Goal: Use online tool/utility: Utilize a website feature to perform a specific function

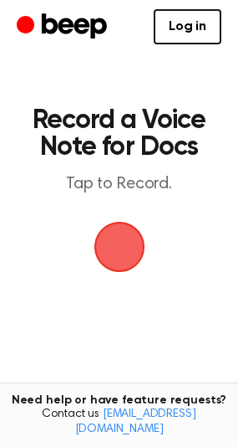
click at [110, 251] on span "button" at bounding box center [119, 247] width 80 height 80
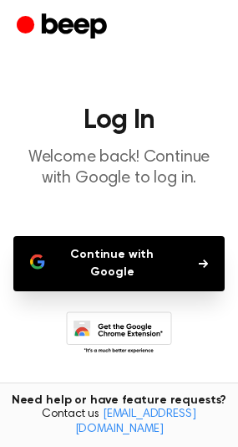
click at [104, 273] on button "Continue with Google" at bounding box center [119, 263] width 212 height 55
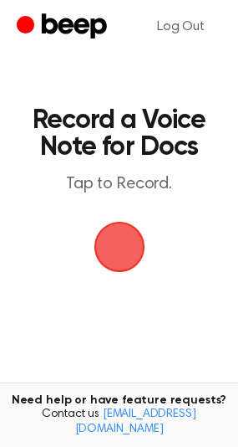
click at [112, 263] on span "button" at bounding box center [119, 247] width 72 height 72
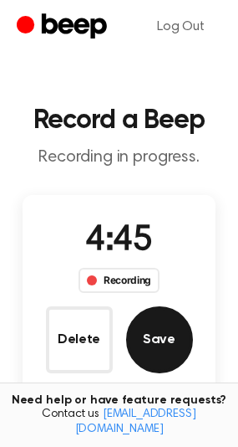
click at [146, 354] on button "Save" at bounding box center [159, 339] width 67 height 67
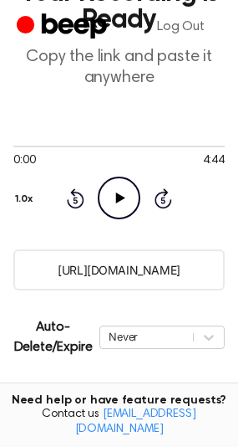
scroll to position [130, 0]
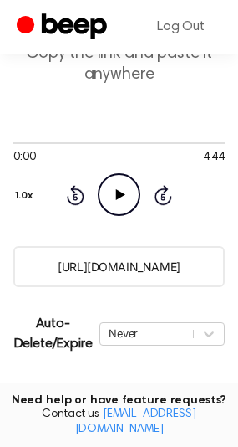
click at [115, 269] on input "[URL][DOMAIN_NAME]" at bounding box center [119, 266] width 212 height 41
click at [150, 253] on input "[URL][DOMAIN_NAME]" at bounding box center [119, 266] width 212 height 41
click at [147, 253] on input "[URL][DOMAIN_NAME]" at bounding box center [119, 266] width 212 height 41
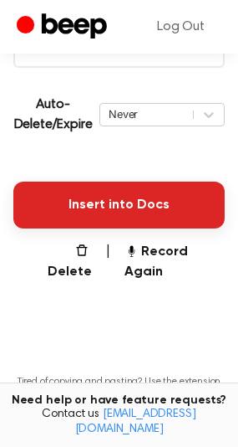
scroll to position [347, 0]
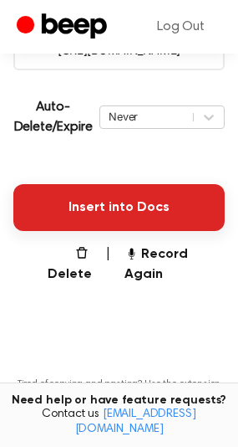
click at [130, 210] on button "Insert into Docs" at bounding box center [119, 207] width 212 height 47
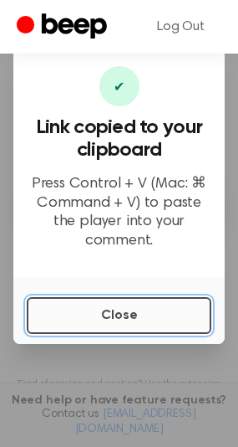
click at [136, 297] on button "Close" at bounding box center [119, 315] width 185 height 37
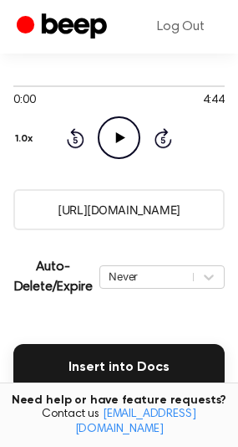
scroll to position [177, 0]
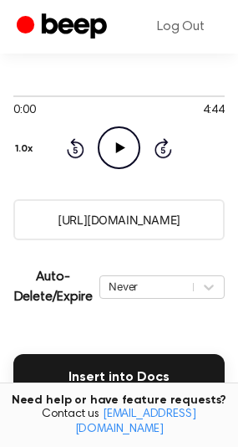
click at [55, 175] on div "0:00 4:44 Your browser does not support the [object Object] element. 1.0x Rewin…" at bounding box center [119, 128] width 212 height 127
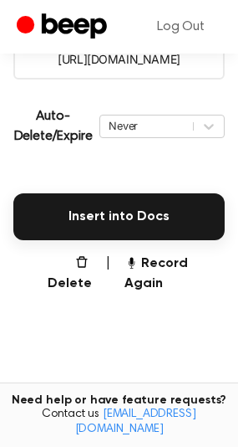
scroll to position [341, 0]
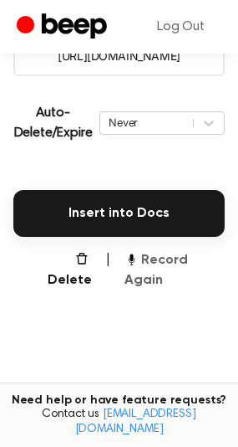
click at [157, 263] on button "Record Again" at bounding box center [175, 270] width 100 height 40
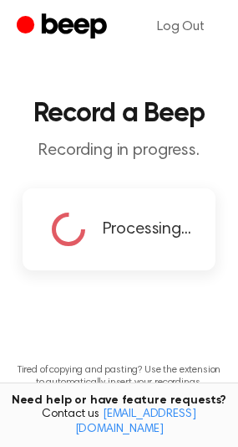
scroll to position [55, 0]
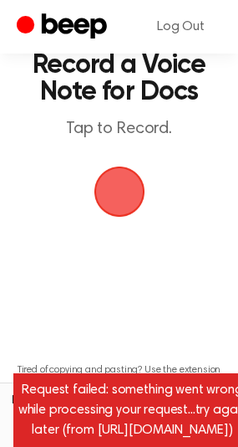
click at [136, 216] on span "button" at bounding box center [120, 192] width 94 height 94
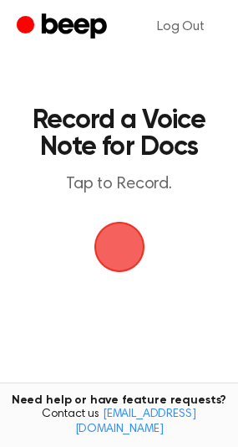
click at [130, 249] on span "button" at bounding box center [119, 246] width 47 height 47
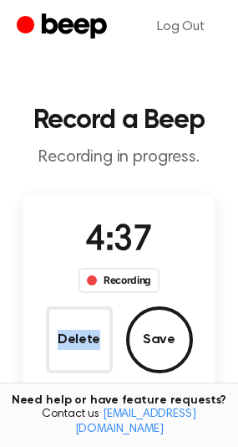
drag, startPoint x: 141, startPoint y: 293, endPoint x: 156, endPoint y: 294, distance: 15.1
click at [160, 301] on div "4:37 Recording Delete Save" at bounding box center [120, 294] width 194 height 158
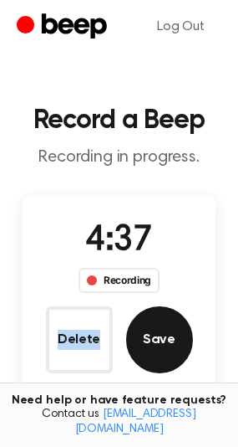
click at [171, 321] on button "Save" at bounding box center [159, 339] width 67 height 67
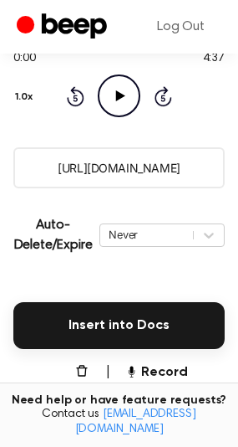
scroll to position [243, 0]
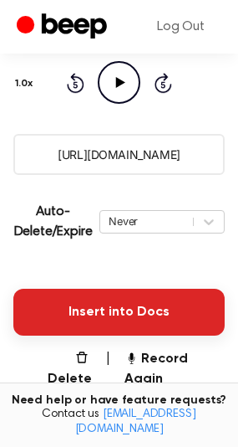
click at [110, 307] on button "Insert into Docs" at bounding box center [119, 312] width 212 height 47
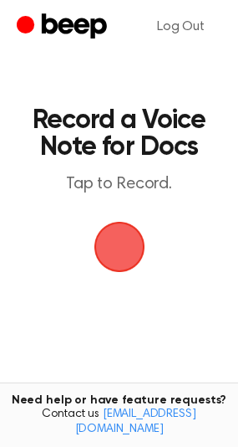
click at [110, 220] on span "button" at bounding box center [119, 247] width 54 height 54
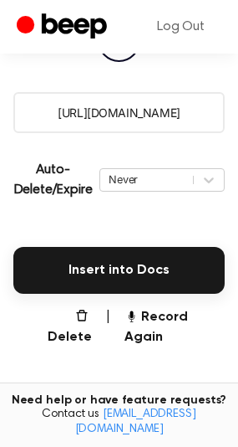
scroll to position [228, 0]
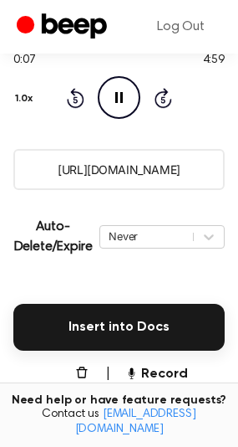
click at [127, 100] on icon "Pause Audio" at bounding box center [119, 97] width 43 height 43
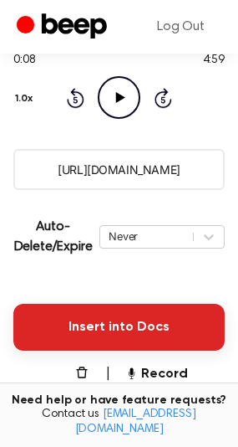
click at [83, 307] on button "Insert into Docs" at bounding box center [119, 327] width 212 height 47
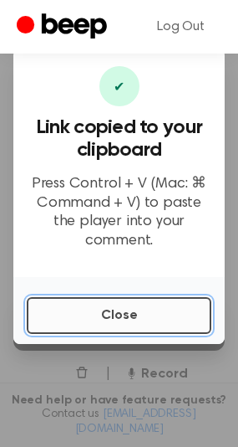
click at [92, 298] on button "Close" at bounding box center [119, 315] width 185 height 37
